Goal: Entertainment & Leisure: Consume media (video, audio)

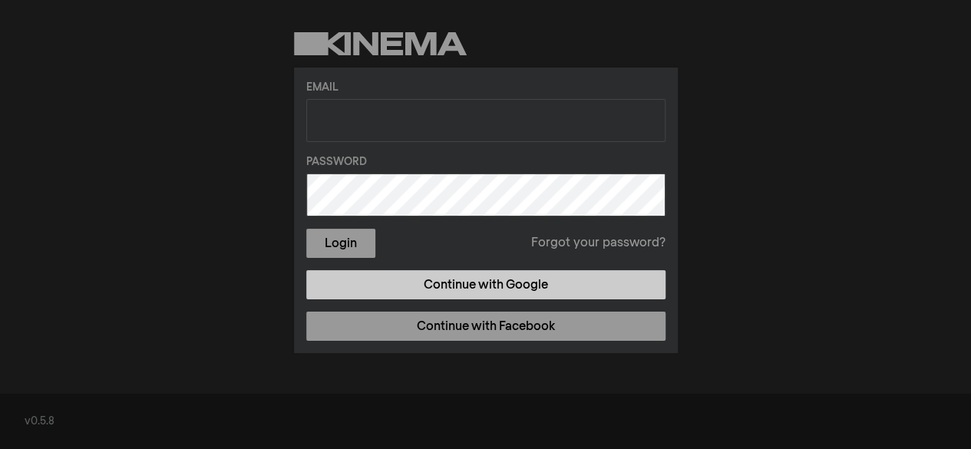
click at [470, 279] on link "Continue with Google" at bounding box center [485, 284] width 359 height 29
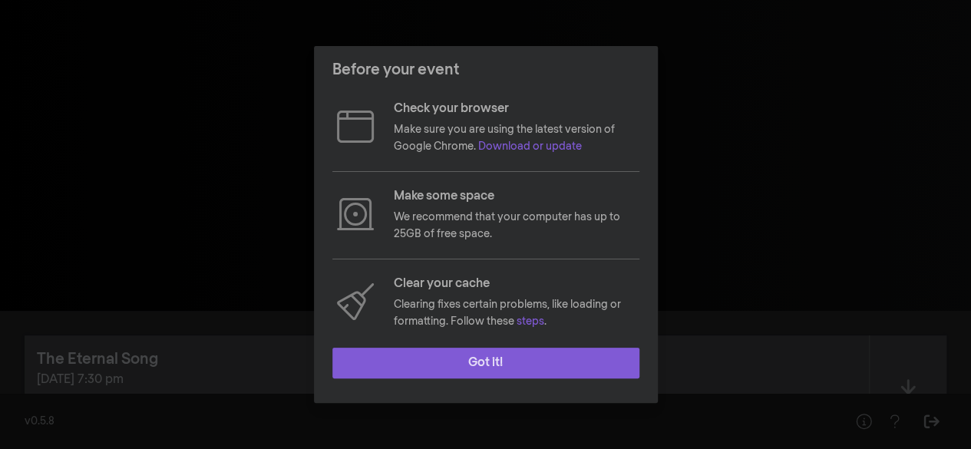
click at [487, 358] on button "Got it!" at bounding box center [485, 363] width 307 height 31
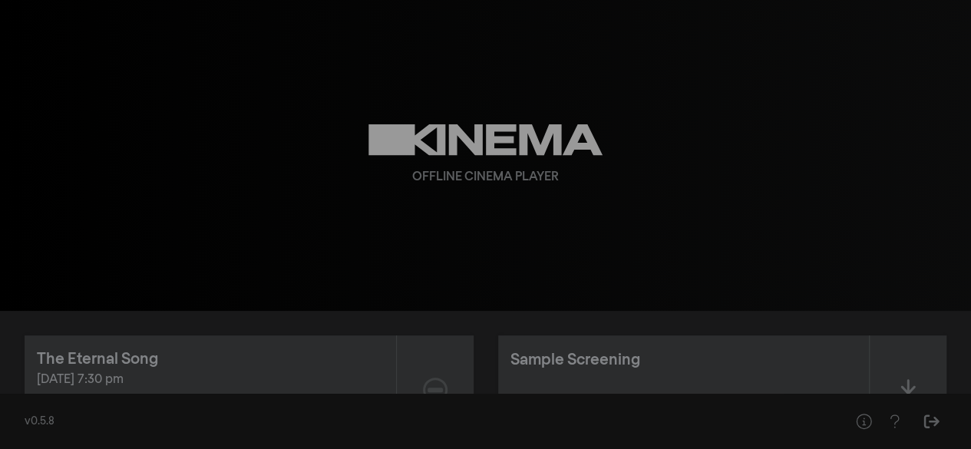
click at [683, 378] on div "Sample Screening Available for download" at bounding box center [683, 389] width 371 height 109
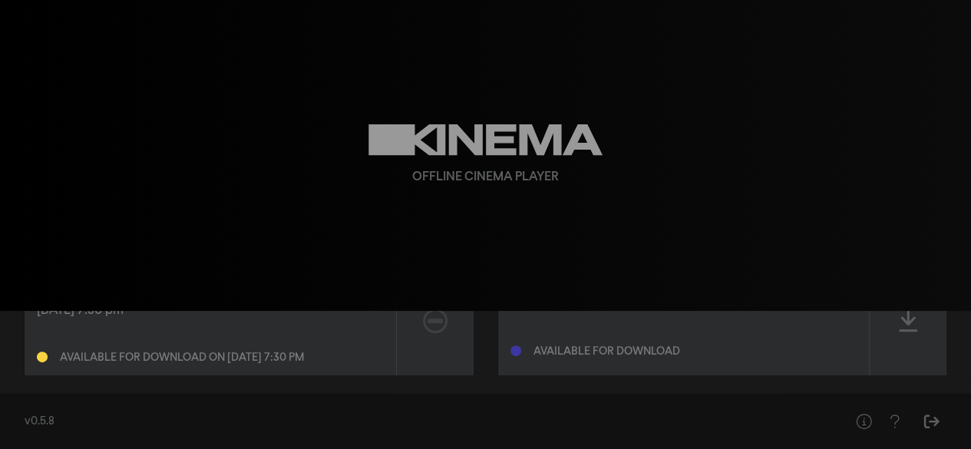
scroll to position [86, 0]
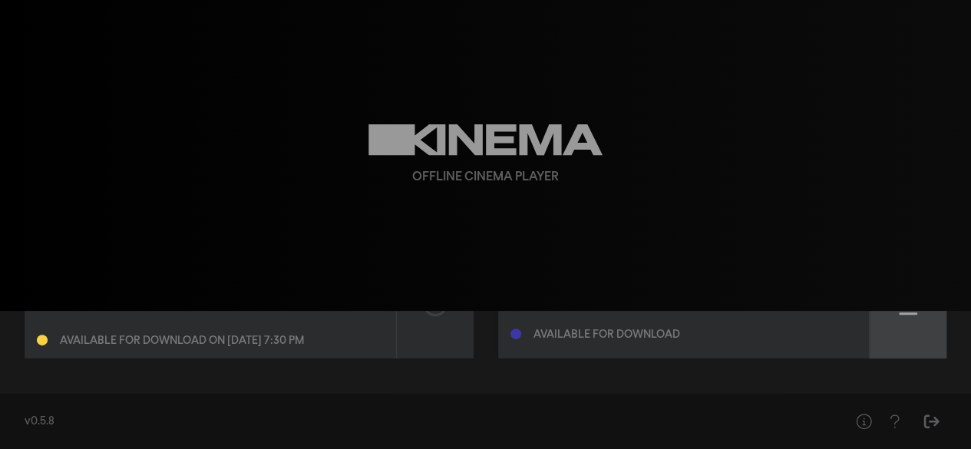
click at [893, 322] on div at bounding box center [908, 303] width 77 height 109
click at [666, 343] on div "Ready to play" at bounding box center [683, 323] width 347 height 48
click at [573, 235] on div "Offline Cinema Player" at bounding box center [486, 155] width 553 height 311
click at [616, 175] on div "Offline Cinema Player" at bounding box center [486, 155] width 553 height 311
click at [919, 332] on div at bounding box center [908, 303] width 77 height 109
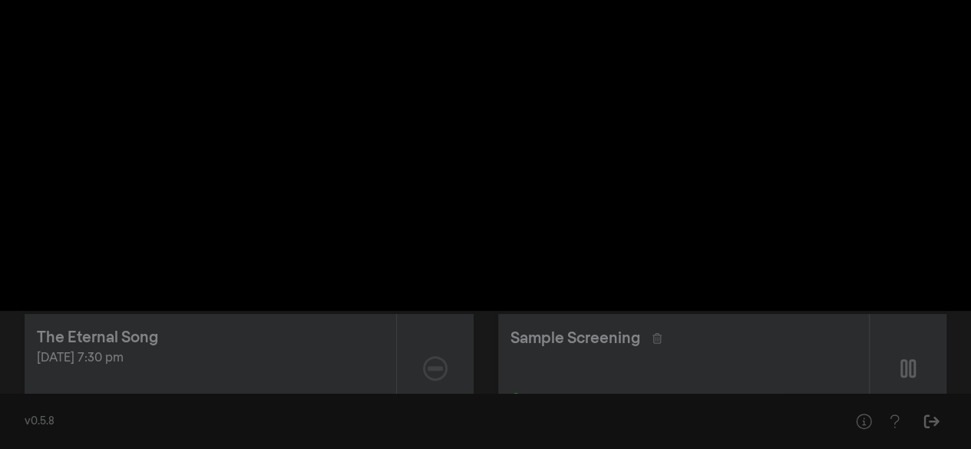
scroll to position [19, 0]
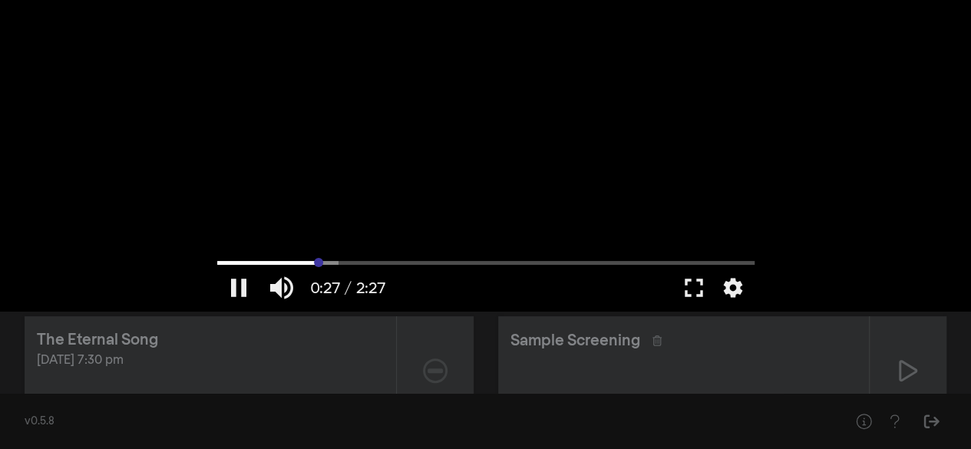
click at [318, 265] on input "Zoeken" at bounding box center [485, 262] width 537 height 9
click at [737, 288] on button "settings" at bounding box center [732, 288] width 35 height 46
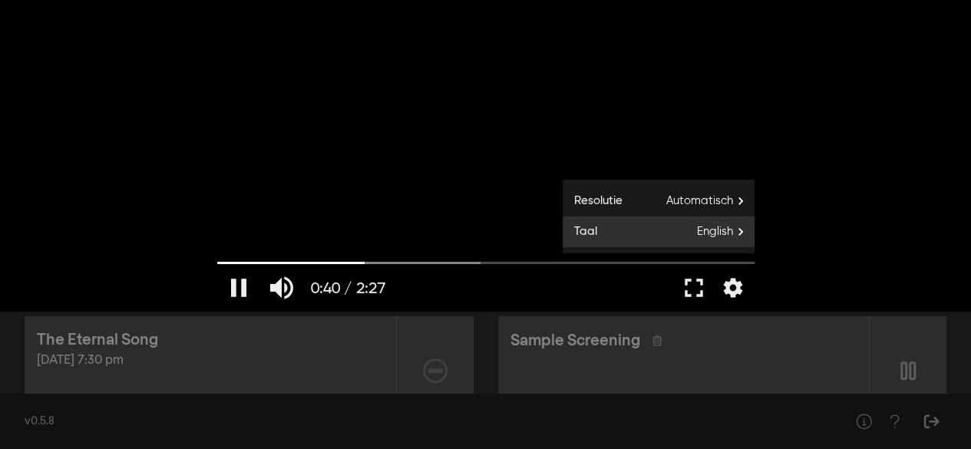
click at [723, 238] on span "English" at bounding box center [726, 231] width 58 height 23
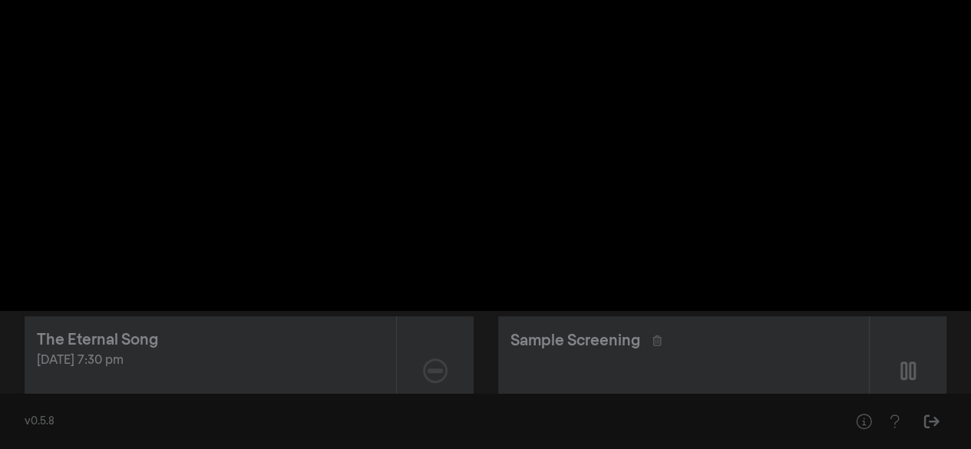
click at [858, 178] on div "pause 0:46 / 2:27 volume_up fullscreen settings closed_caption Ondertiteling Ui…" at bounding box center [485, 155] width 971 height 311
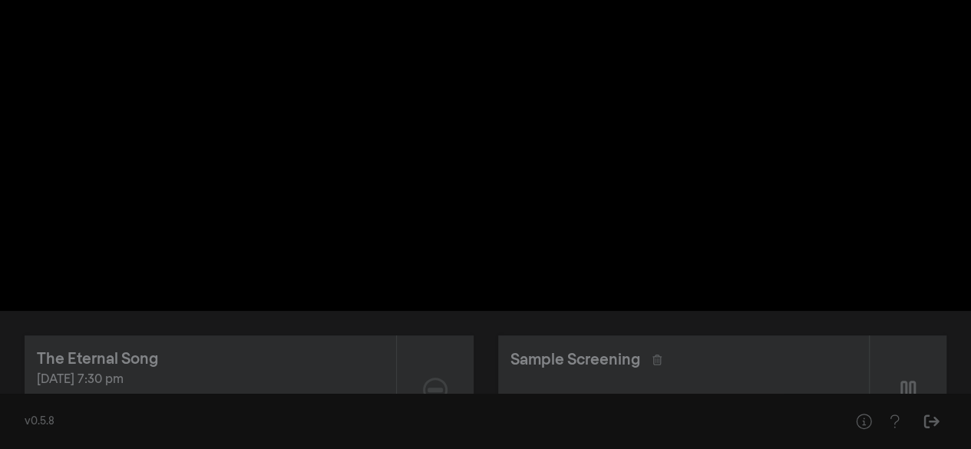
click at [870, 133] on div "pause 0:50 / 2:27 volume_up fullscreen settings closed_caption Ondertiteling Ui…" at bounding box center [485, 155] width 971 height 311
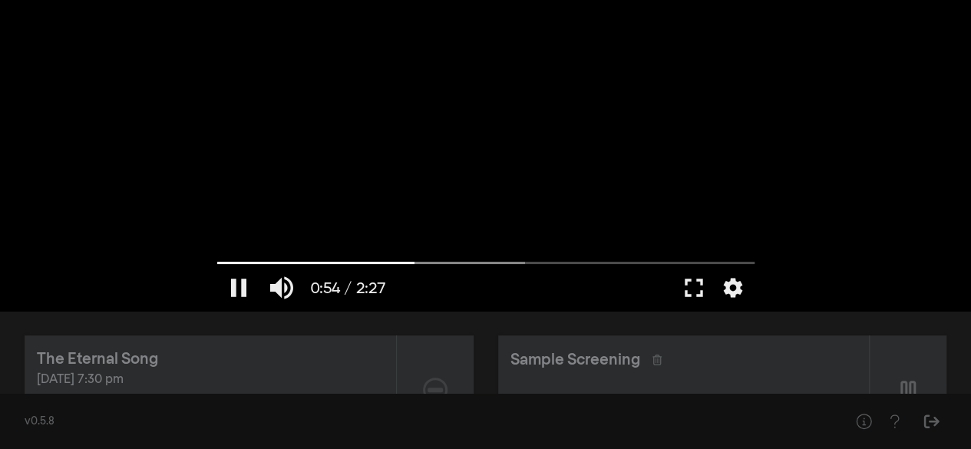
type input "54.285257"
